Goal: Find specific page/section: Find specific page/section

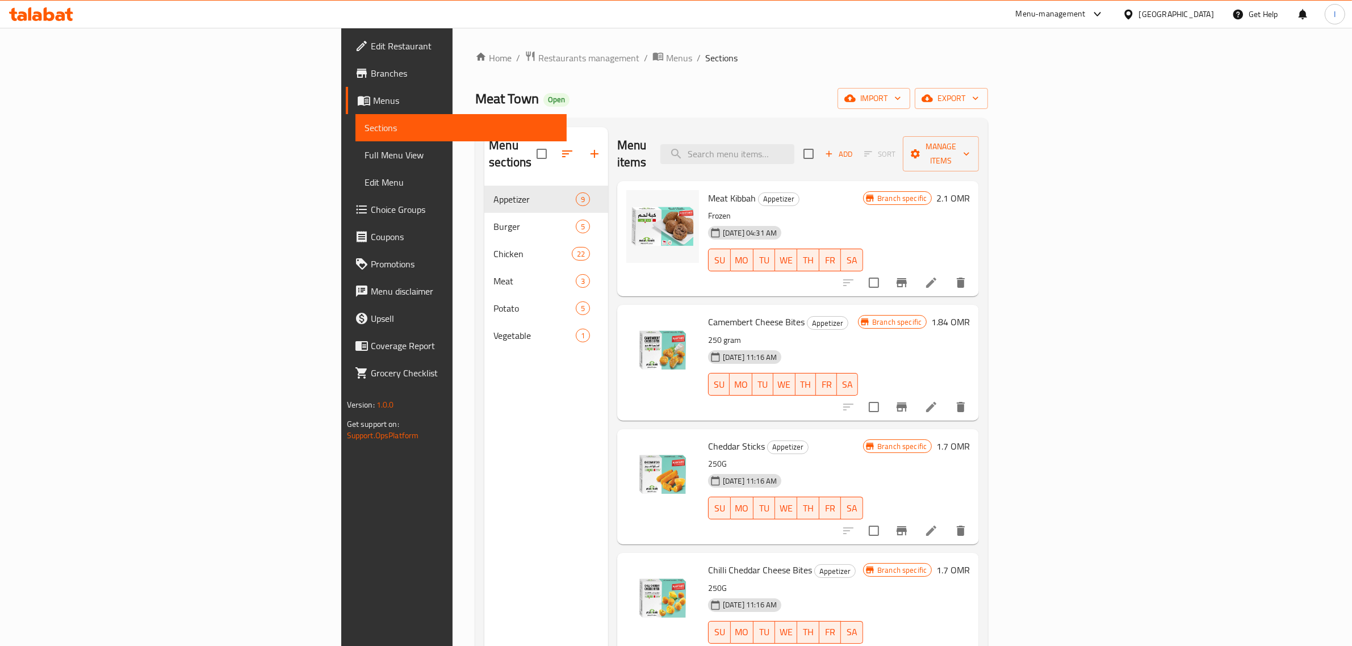
click at [1198, 16] on div "[GEOGRAPHIC_DATA]" at bounding box center [1176, 14] width 75 height 12
click at [1053, 117] on div "[GEOGRAPHIC_DATA]" at bounding box center [1090, 117] width 75 height 12
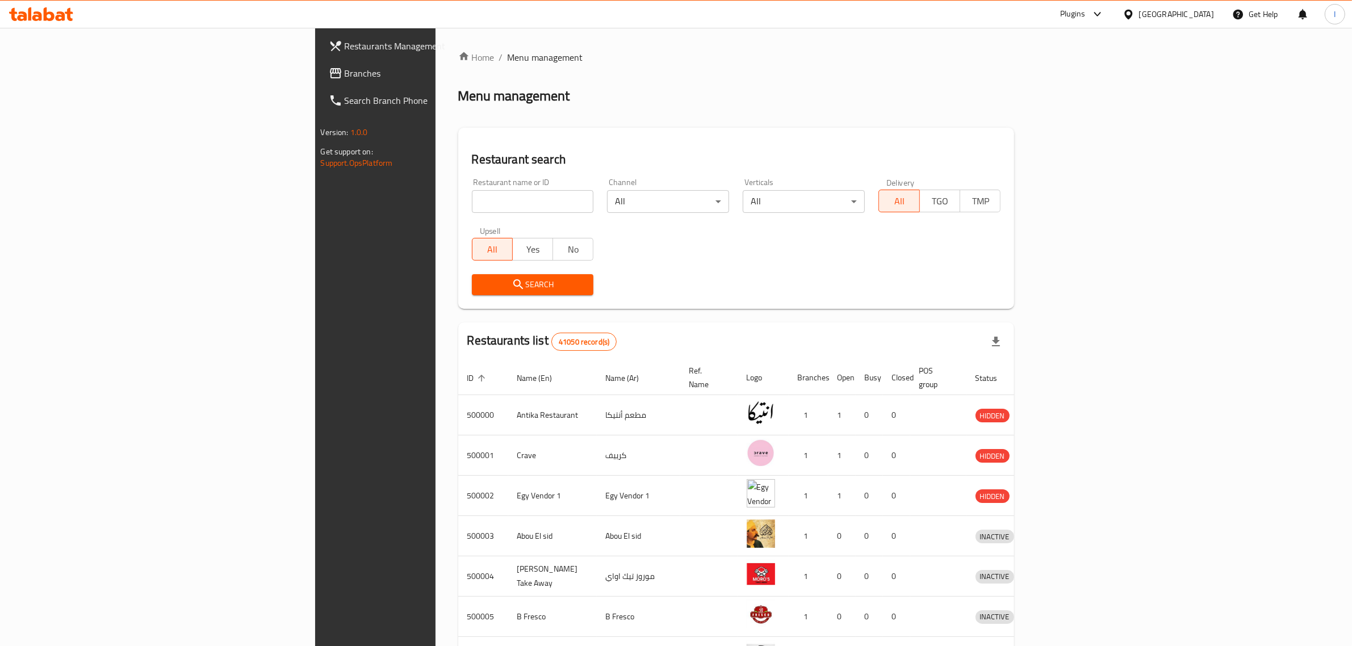
click at [1113, 10] on div "Plugins" at bounding box center [1082, 14] width 62 height 27
click at [1085, 18] on div "Plugins" at bounding box center [1072, 14] width 25 height 14
click at [1008, 101] on div "Catalog" at bounding box center [1012, 103] width 26 height 12
